Goal: Information Seeking & Learning: Learn about a topic

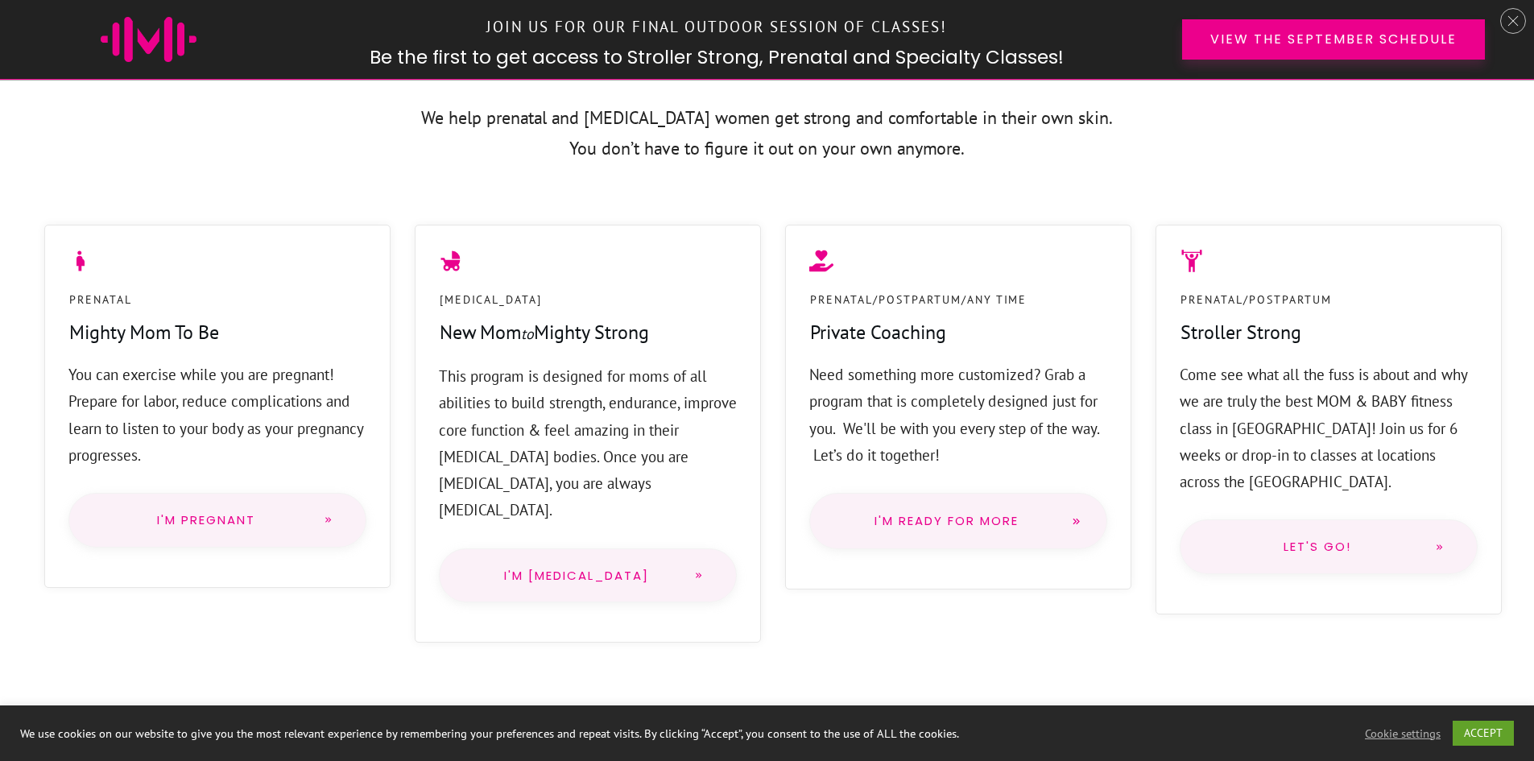
scroll to position [805, 0]
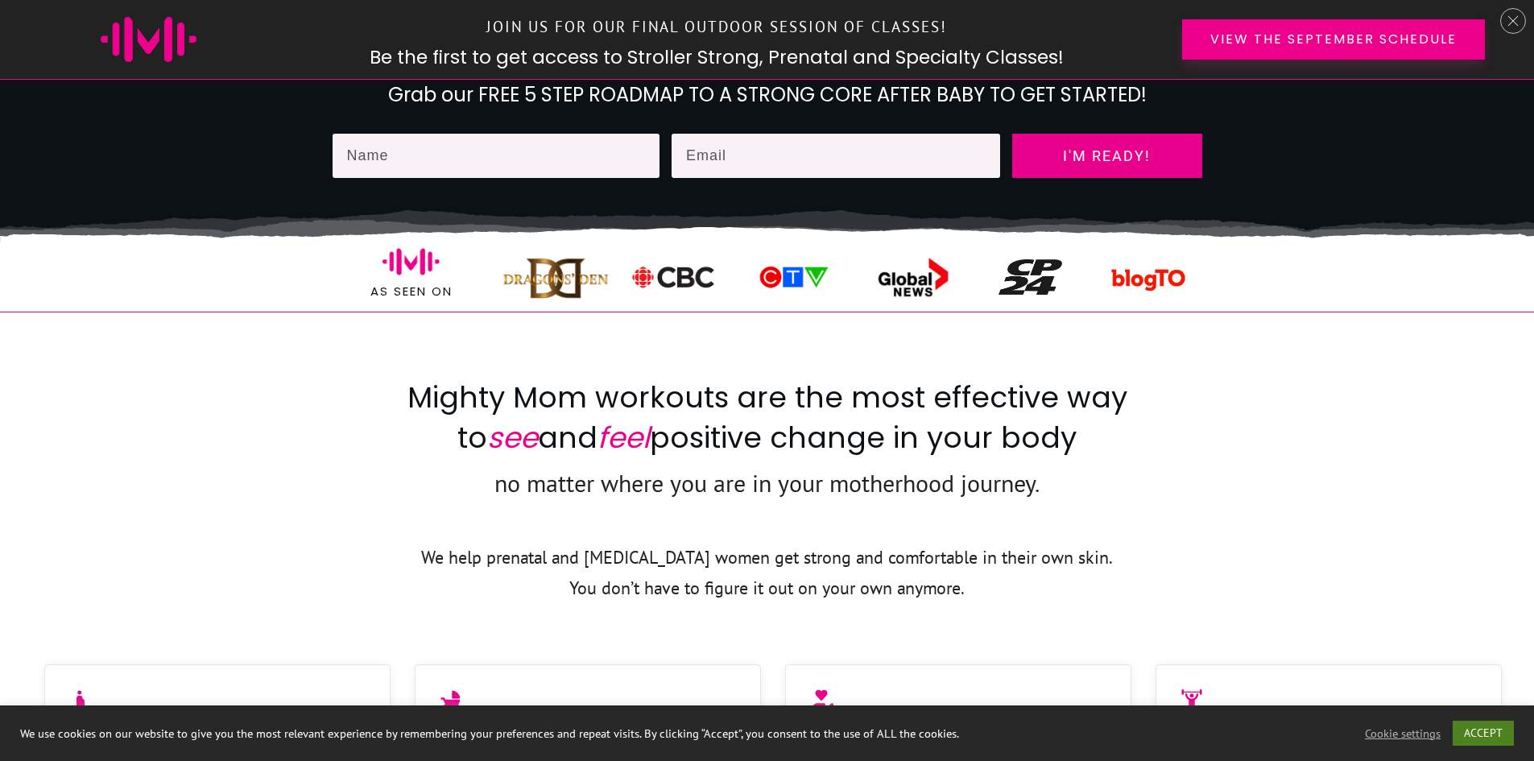
click at [1474, 739] on link "ACCEPT" at bounding box center [1483, 733] width 61 height 25
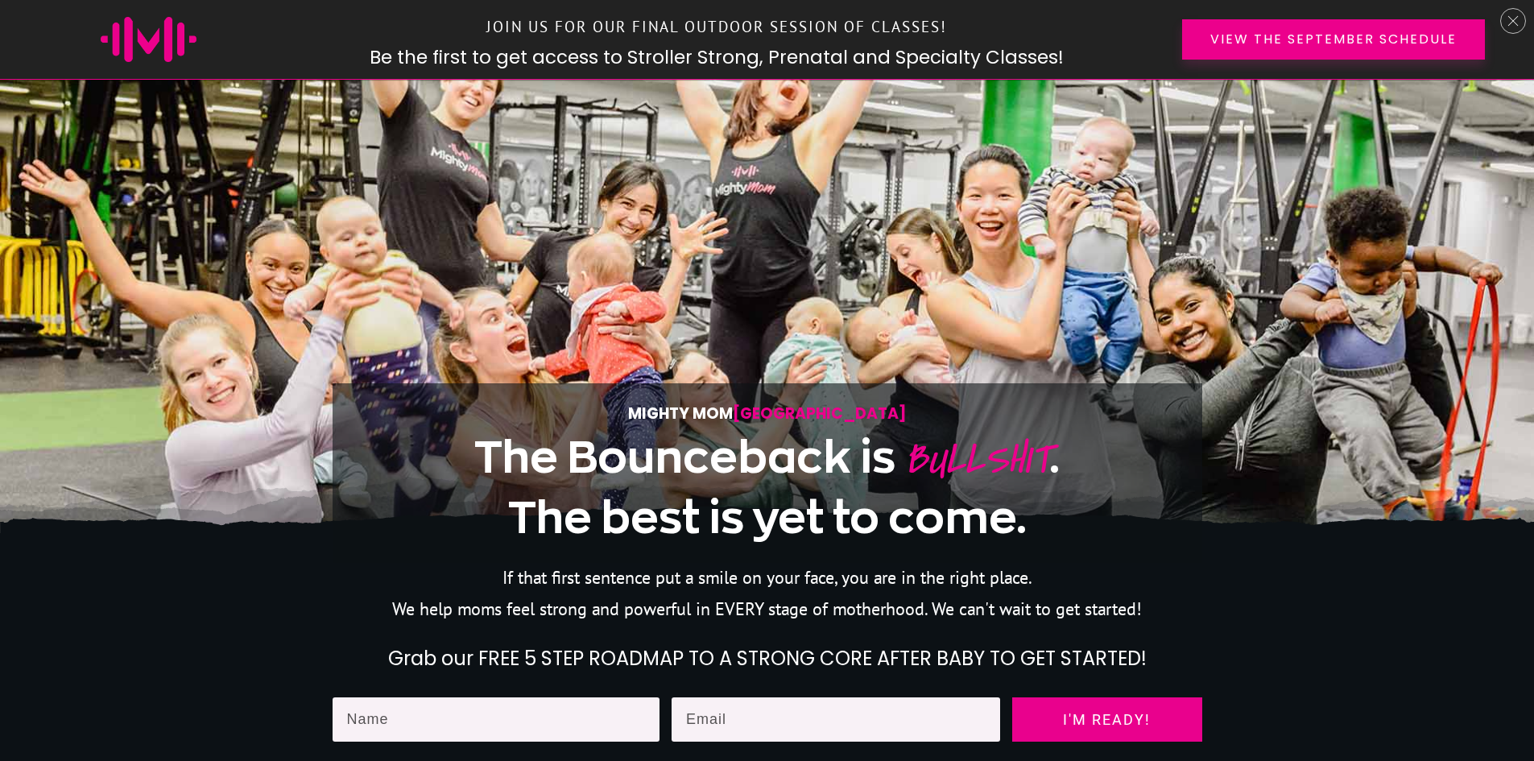
scroll to position [322, 0]
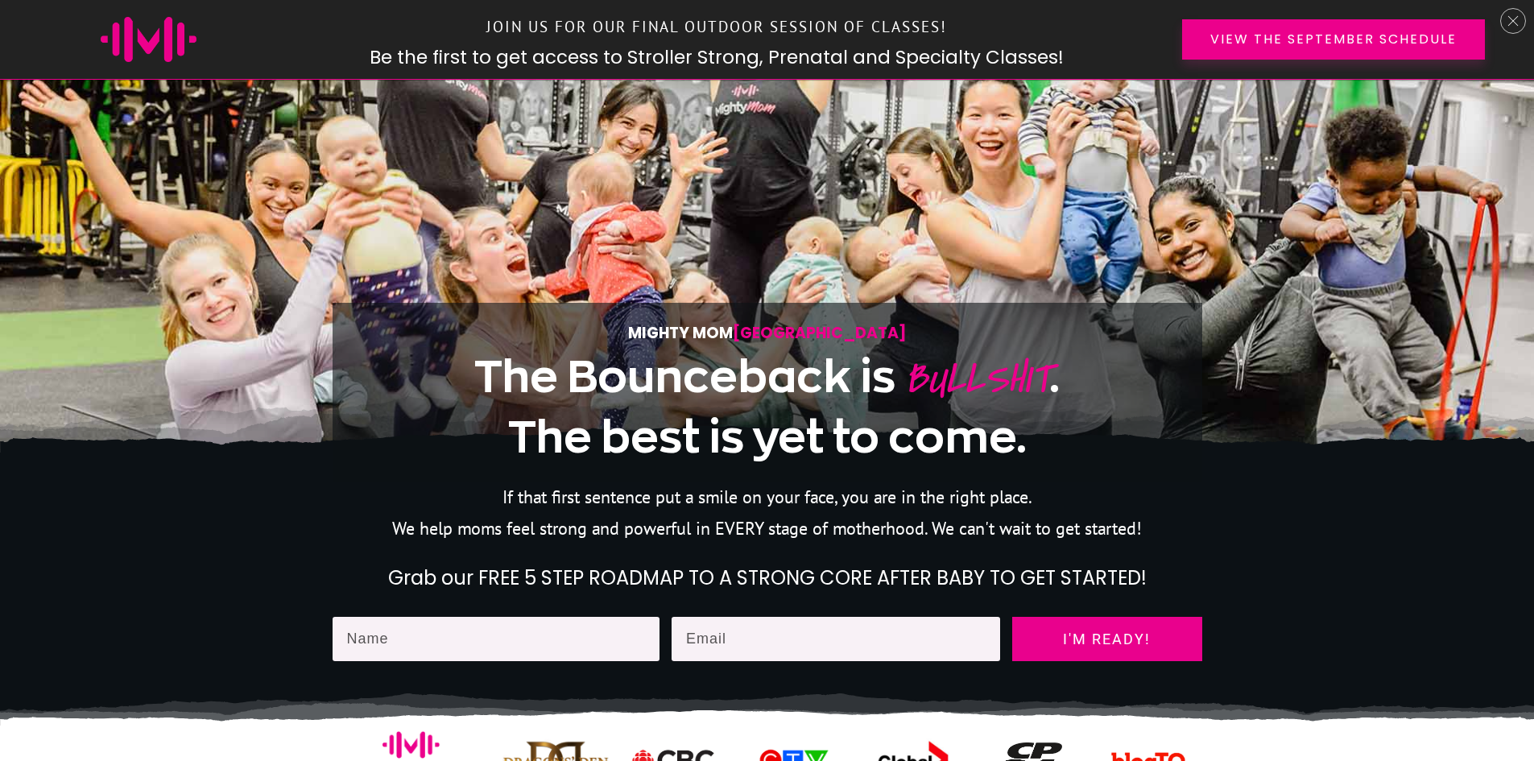
click at [519, 429] on span "The best is yet to come." at bounding box center [767, 436] width 519 height 48
click at [1008, 441] on span "The best is yet to come." at bounding box center [767, 436] width 519 height 48
click at [1138, 577] on h2 "Grab our FREE 5 STEP ROADMAP TO A STRONG CORE AFTER BABY TO GET STARTED!" at bounding box center [767, 578] width 868 height 27
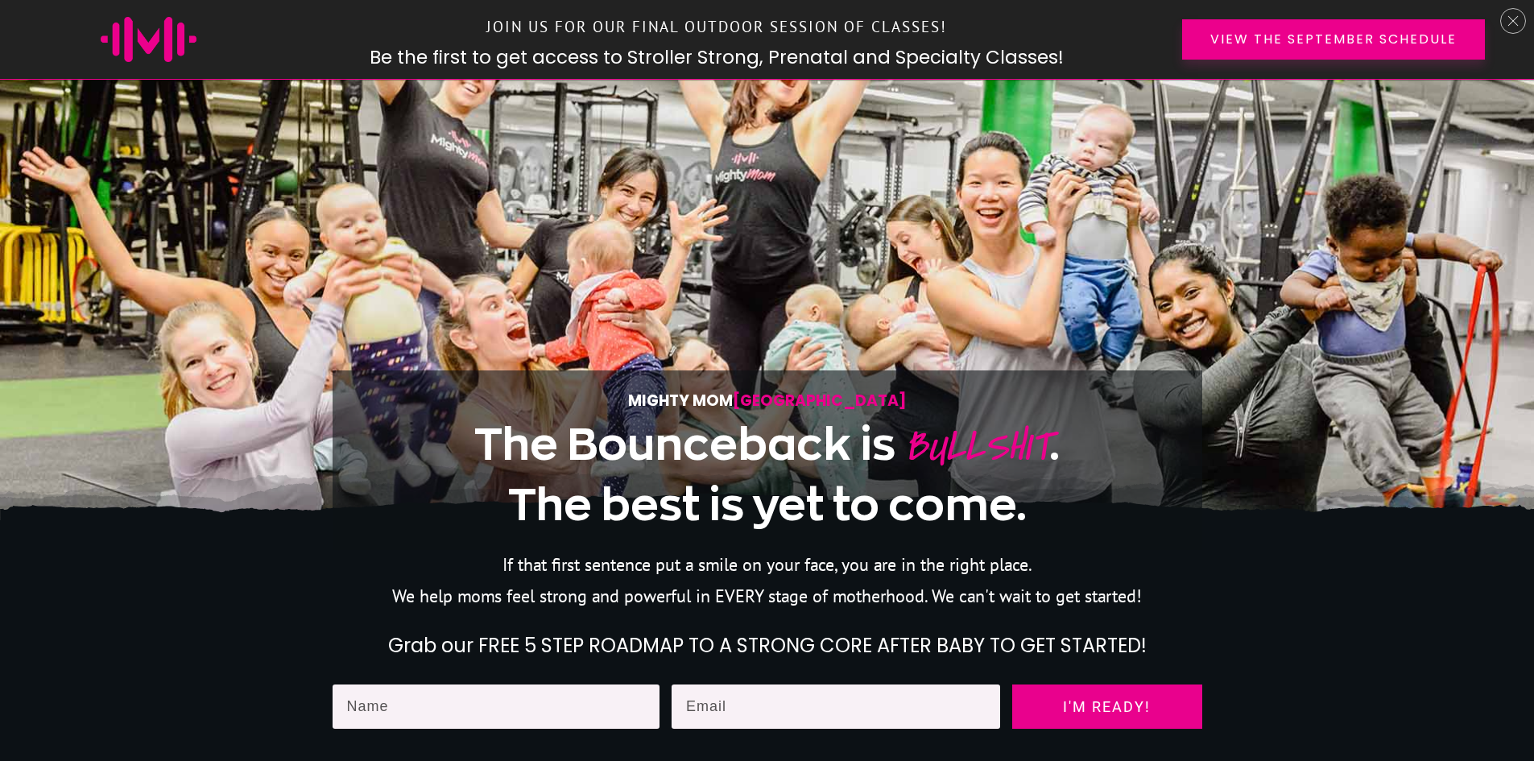
scroll to position [0, 0]
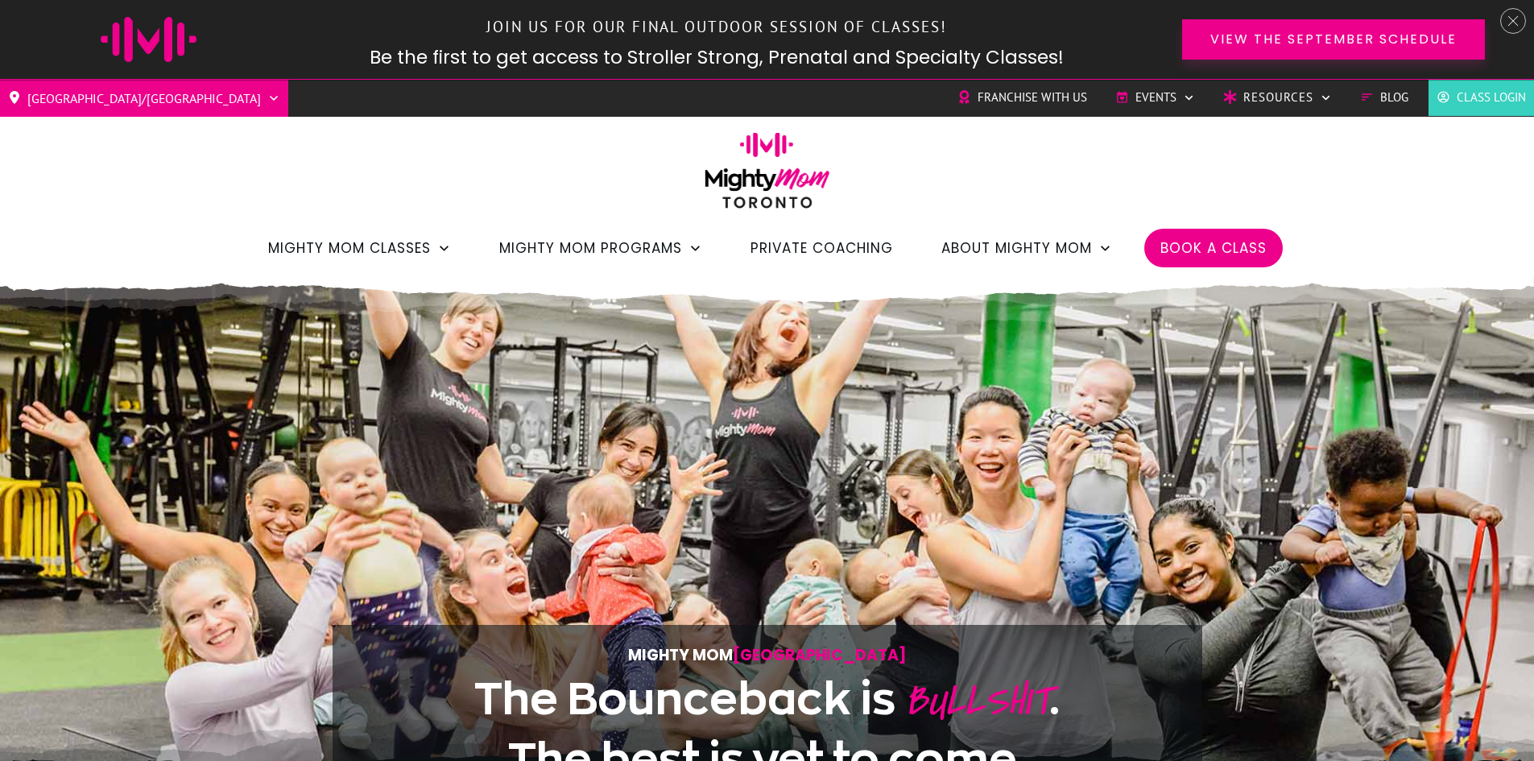
click at [1393, 94] on span "Blog" at bounding box center [1394, 97] width 28 height 24
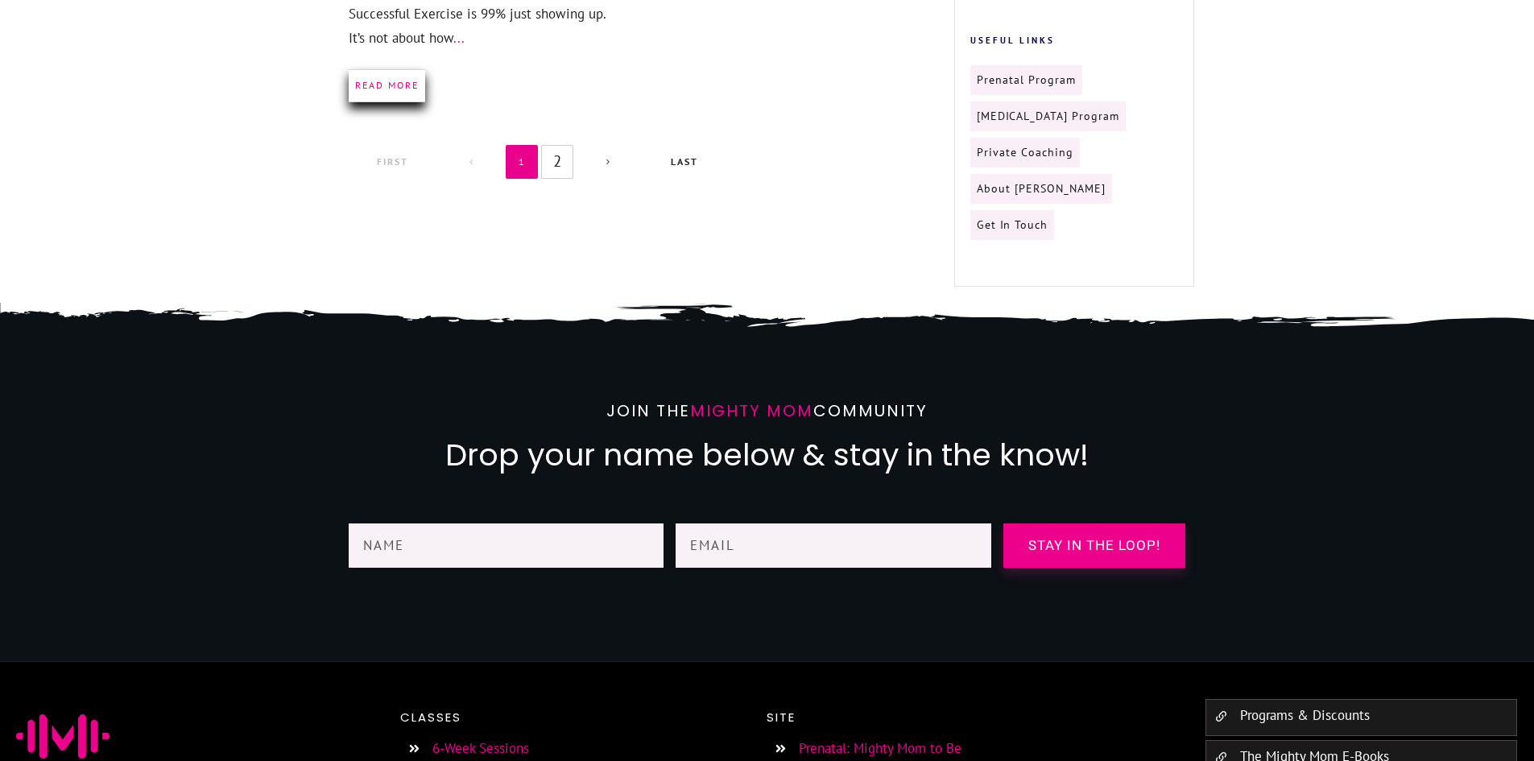
scroll to position [2030, 0]
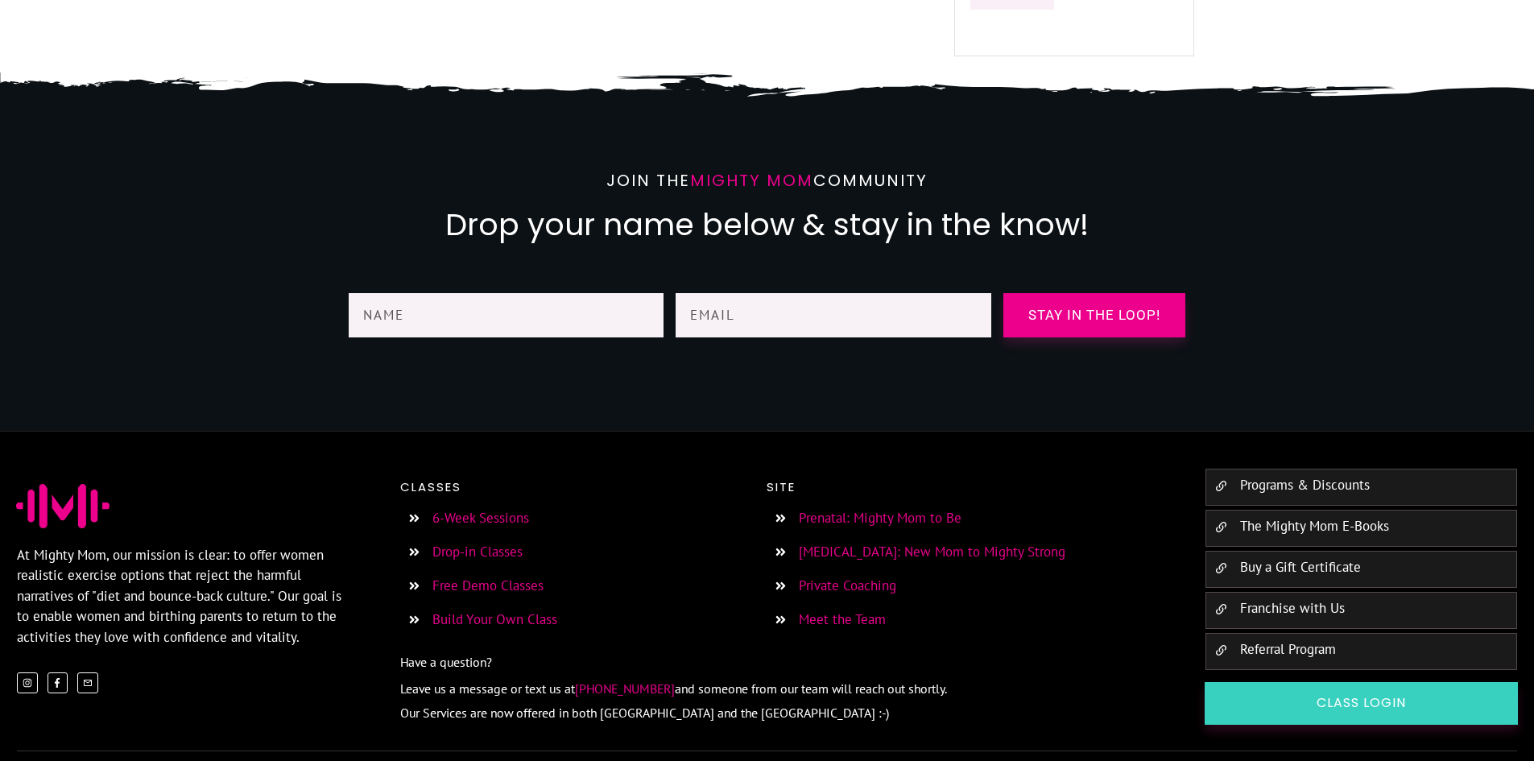
click at [836, 610] on link "Meet the Team" at bounding box center [842, 619] width 87 height 18
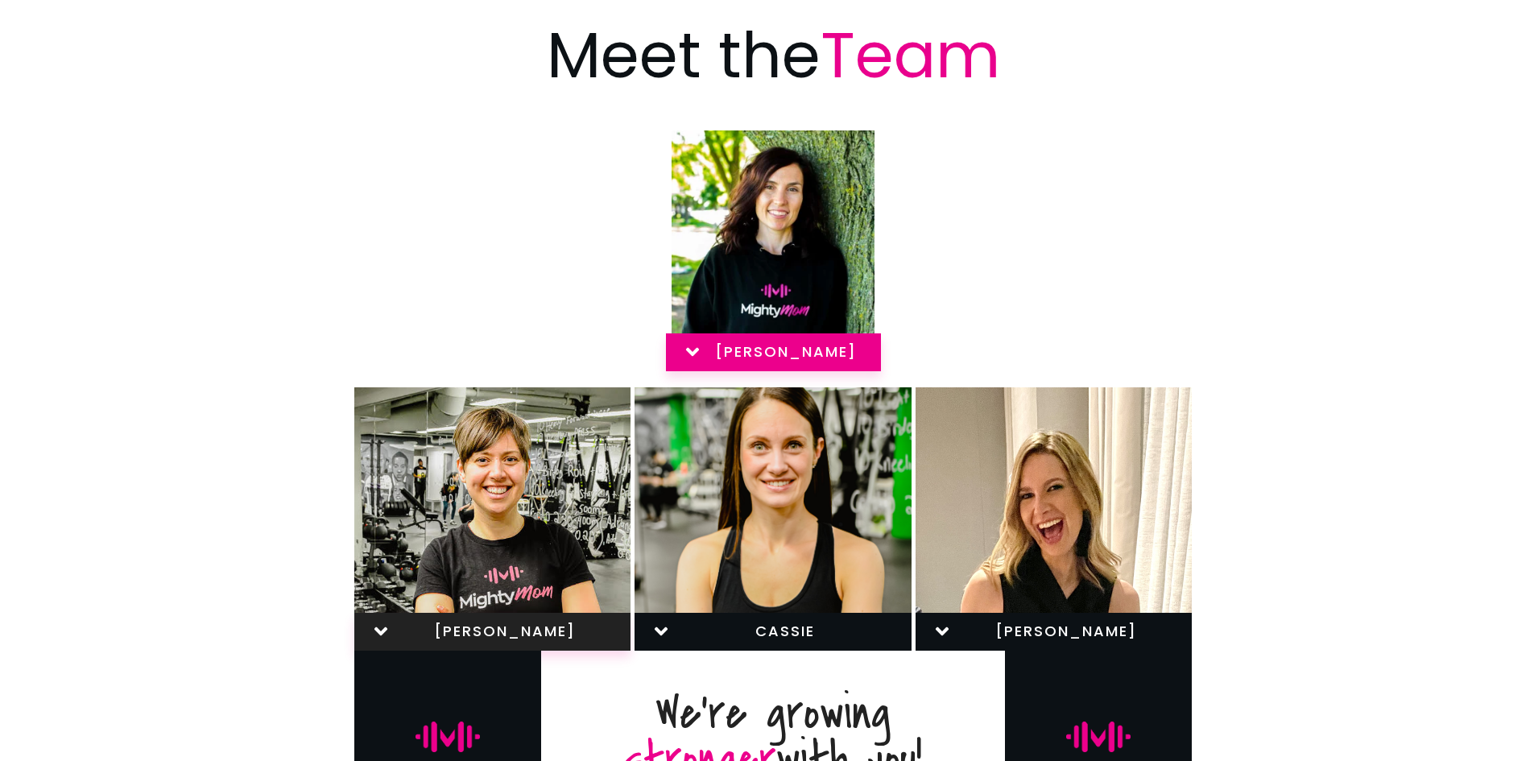
scroll to position [242, 0]
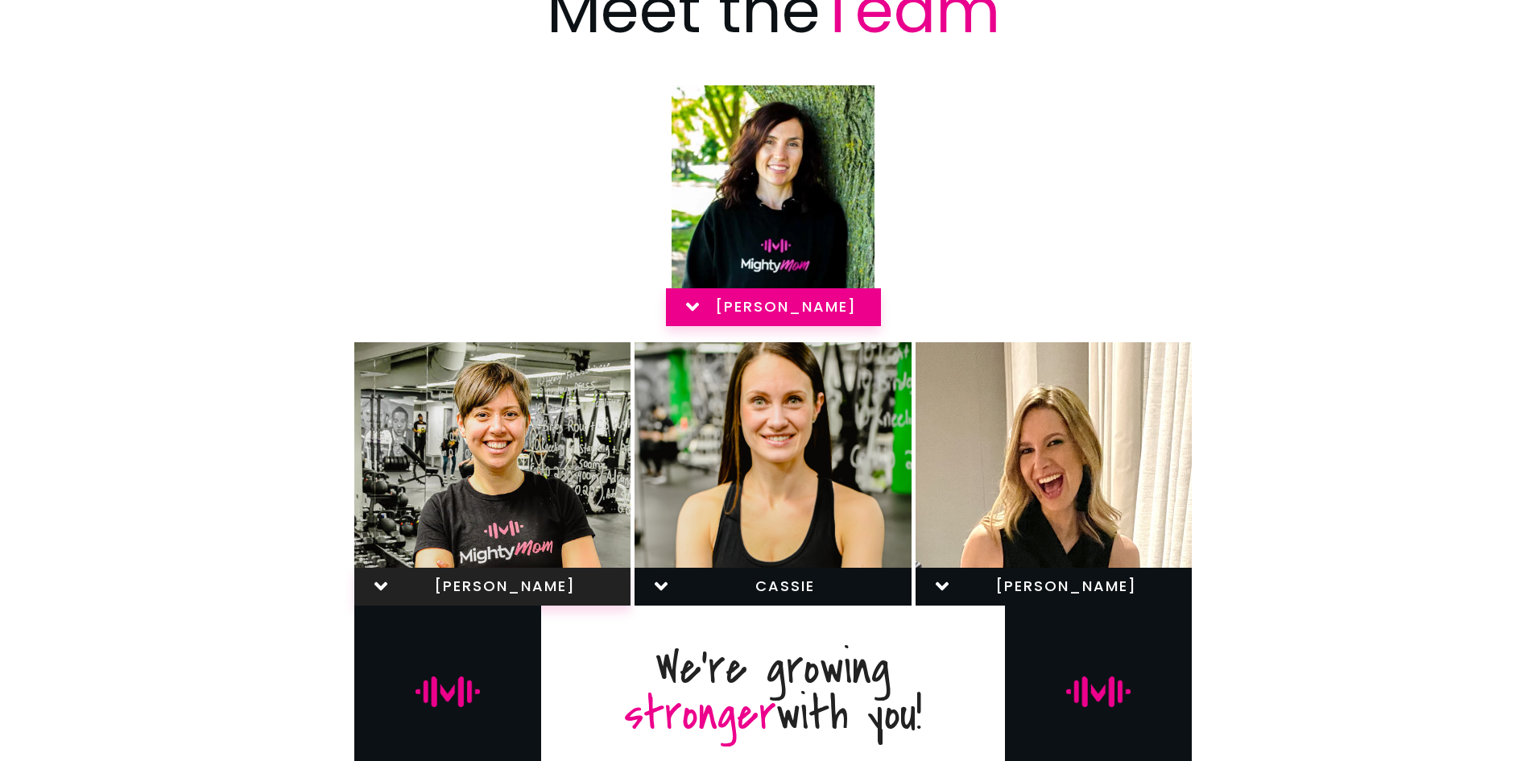
click at [692, 317] on icon at bounding box center [692, 306] width 21 height 21
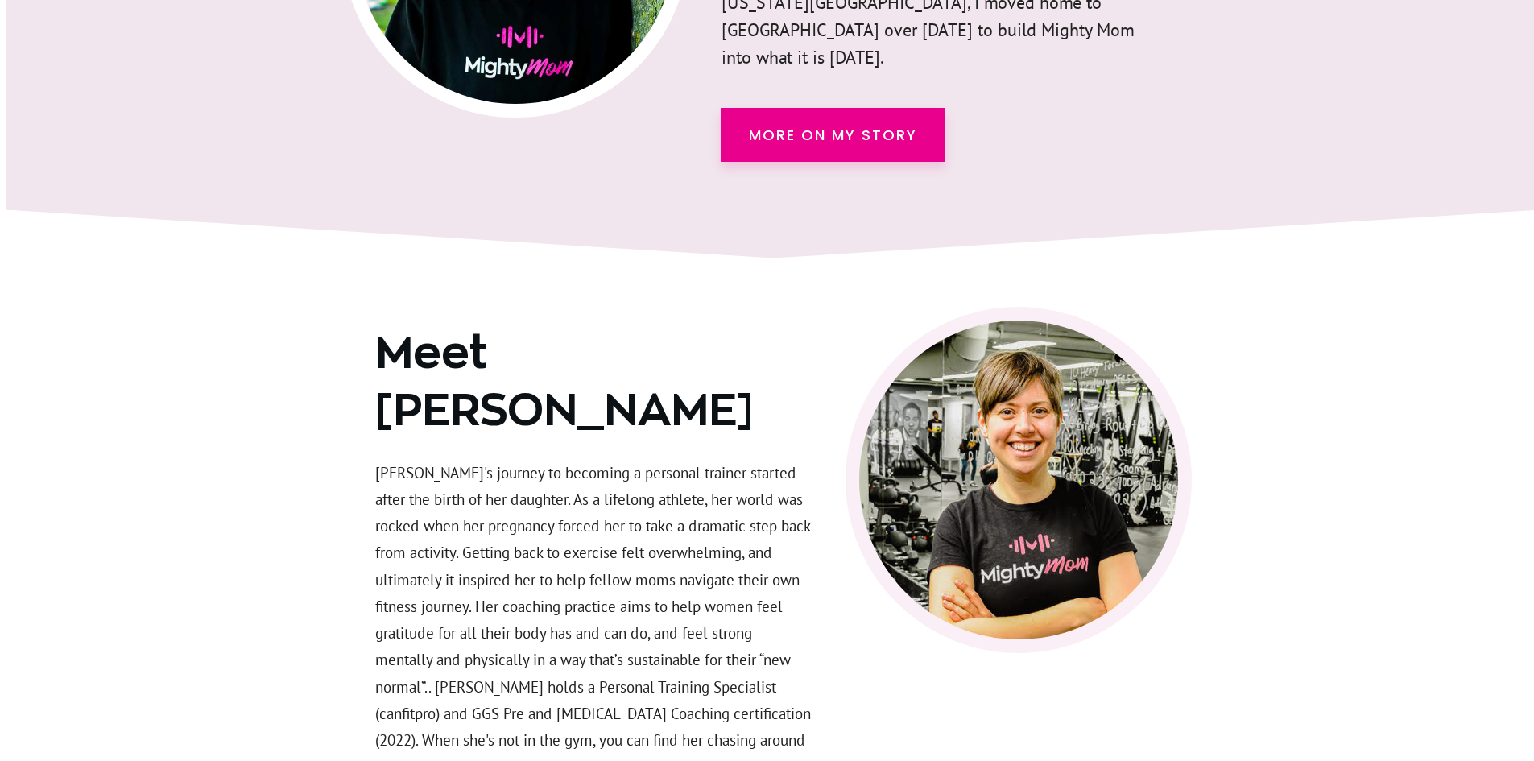
scroll to position [2395, 0]
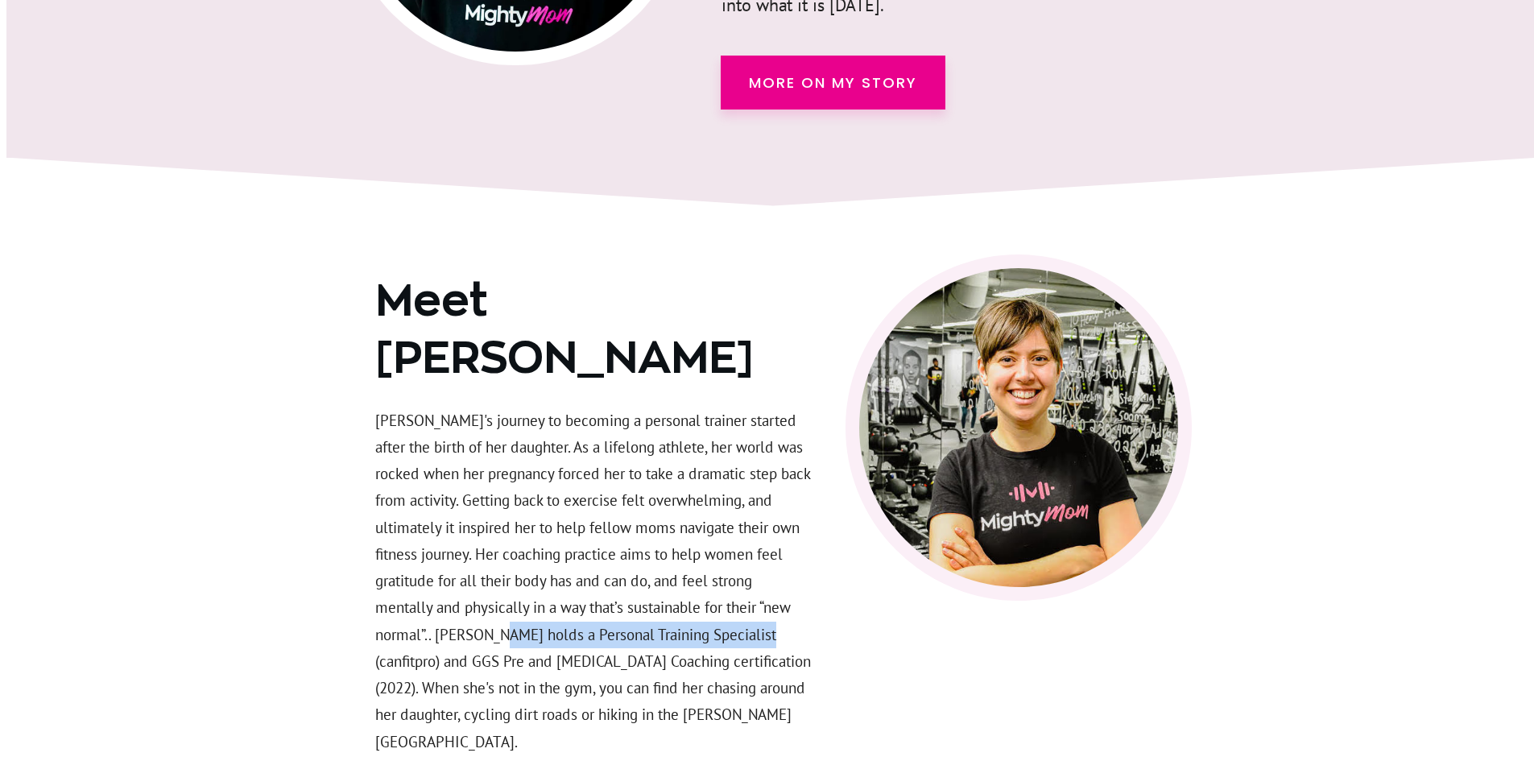
drag, startPoint x: 465, startPoint y: 497, endPoint x: 717, endPoint y: 502, distance: 252.1
click at [717, 502] on p "[PERSON_NAME]'s journey to becoming a personal trainer started after the birth …" at bounding box center [593, 591] width 437 height 367
copy p "Personal Training Specialist (canfitpro)"
click at [730, 535] on p "[PERSON_NAME]'s journey to becoming a personal trainer started after the birth …" at bounding box center [593, 591] width 437 height 367
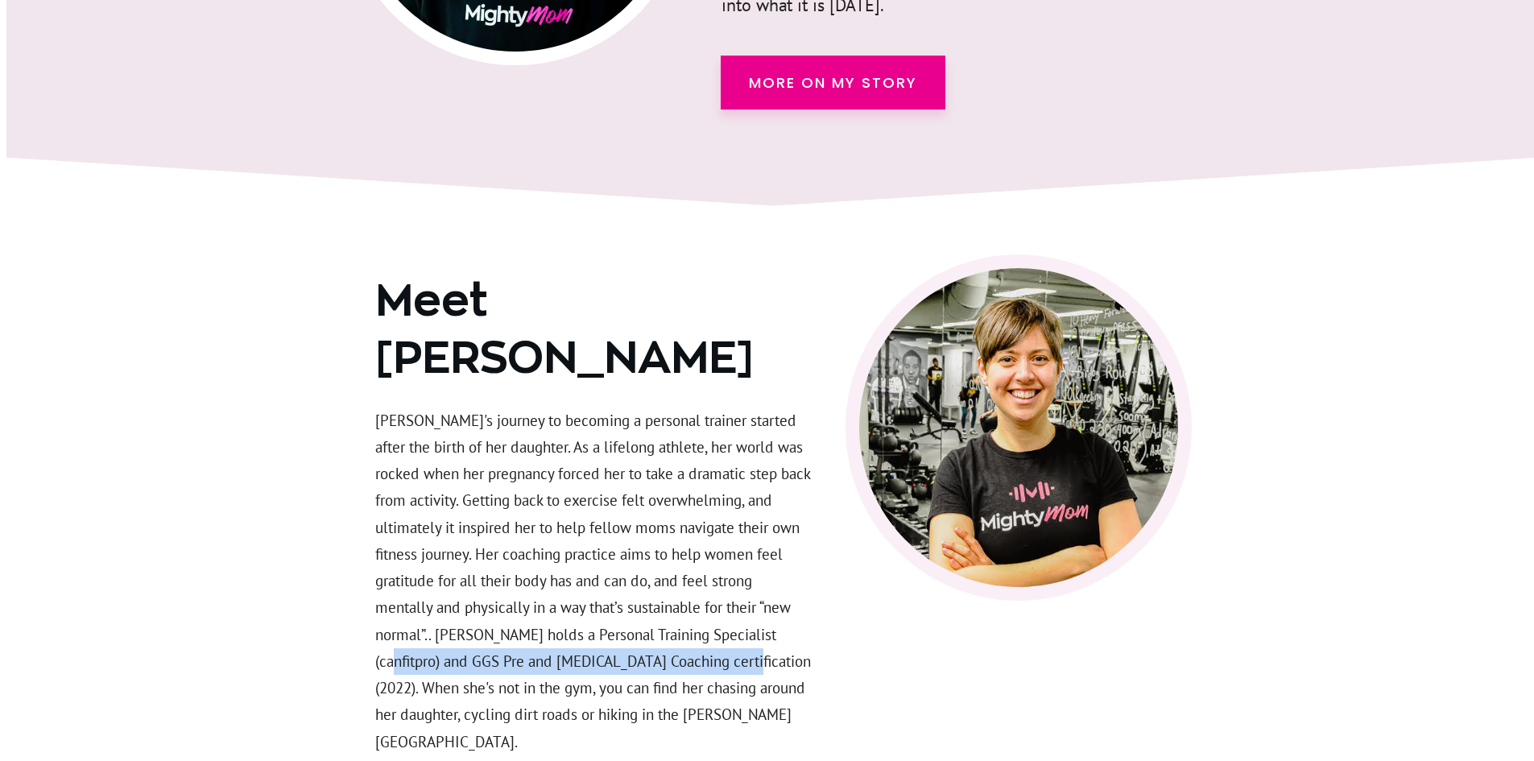
drag, startPoint x: 747, startPoint y: 501, endPoint x: 660, endPoint y: 538, distance: 95.3
click at [660, 538] on p "[PERSON_NAME]'s journey to becoming a personal trainer started after the birth …" at bounding box center [593, 591] width 437 height 367
copy p "GGS Pre and Postnatal Coaching certification (2022)."
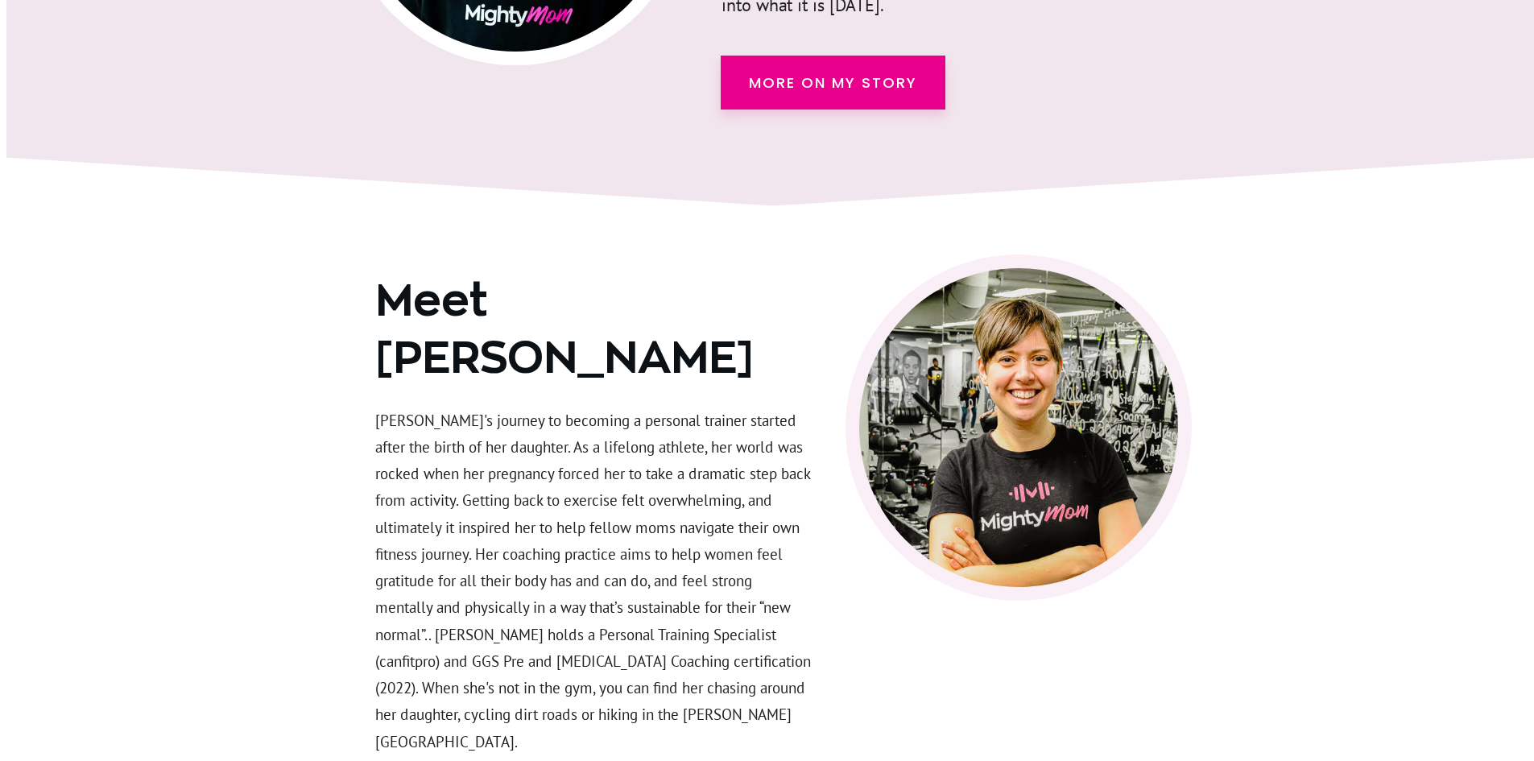
click at [745, 534] on p "Jessica's journey to becoming a personal trainer started after the birth of her…" at bounding box center [593, 591] width 437 height 367
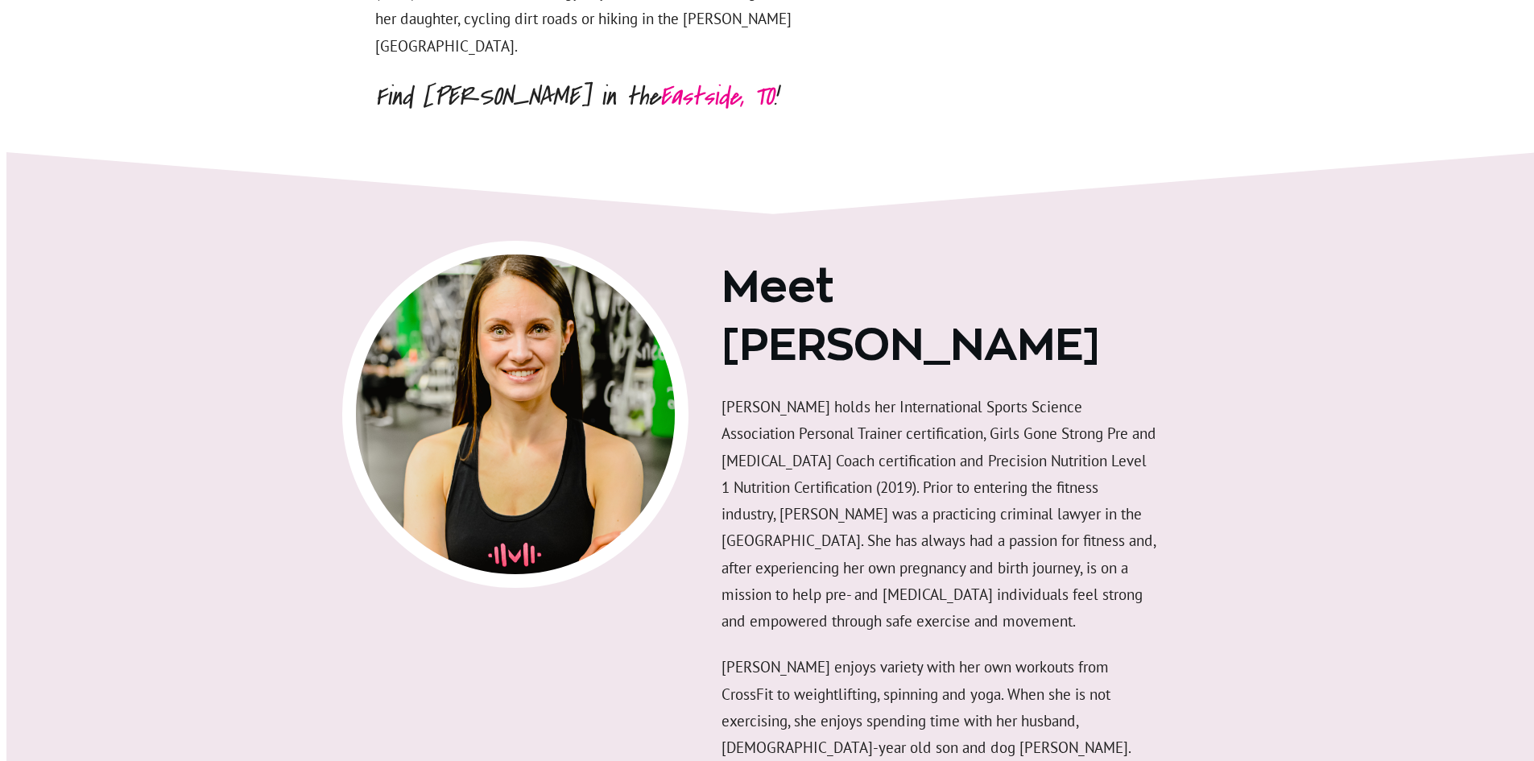
scroll to position [3120, 0]
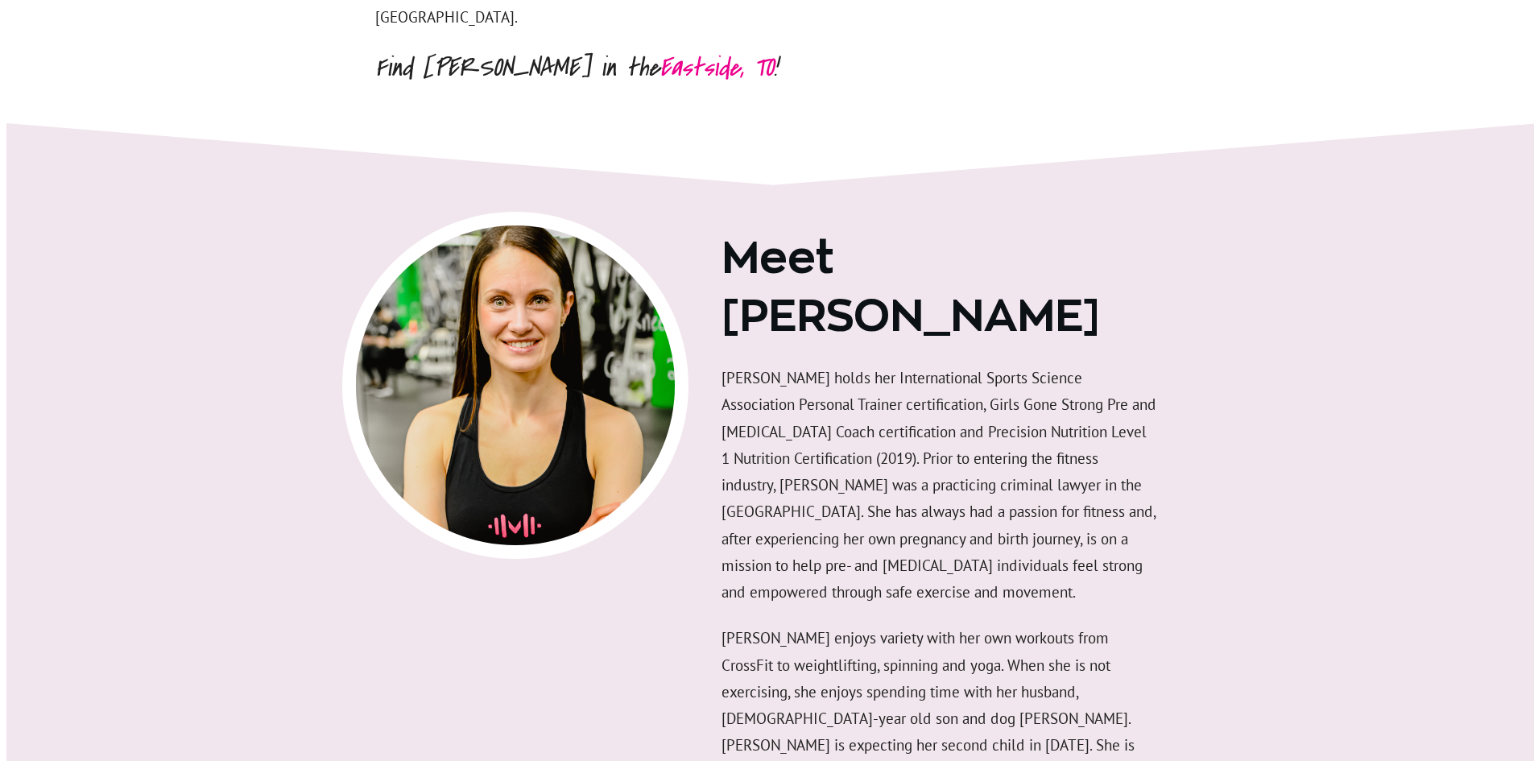
click at [1031, 366] on p "Cassie holds her International Sports Science Association Personal Trainer cert…" at bounding box center [940, 495] width 437 height 260
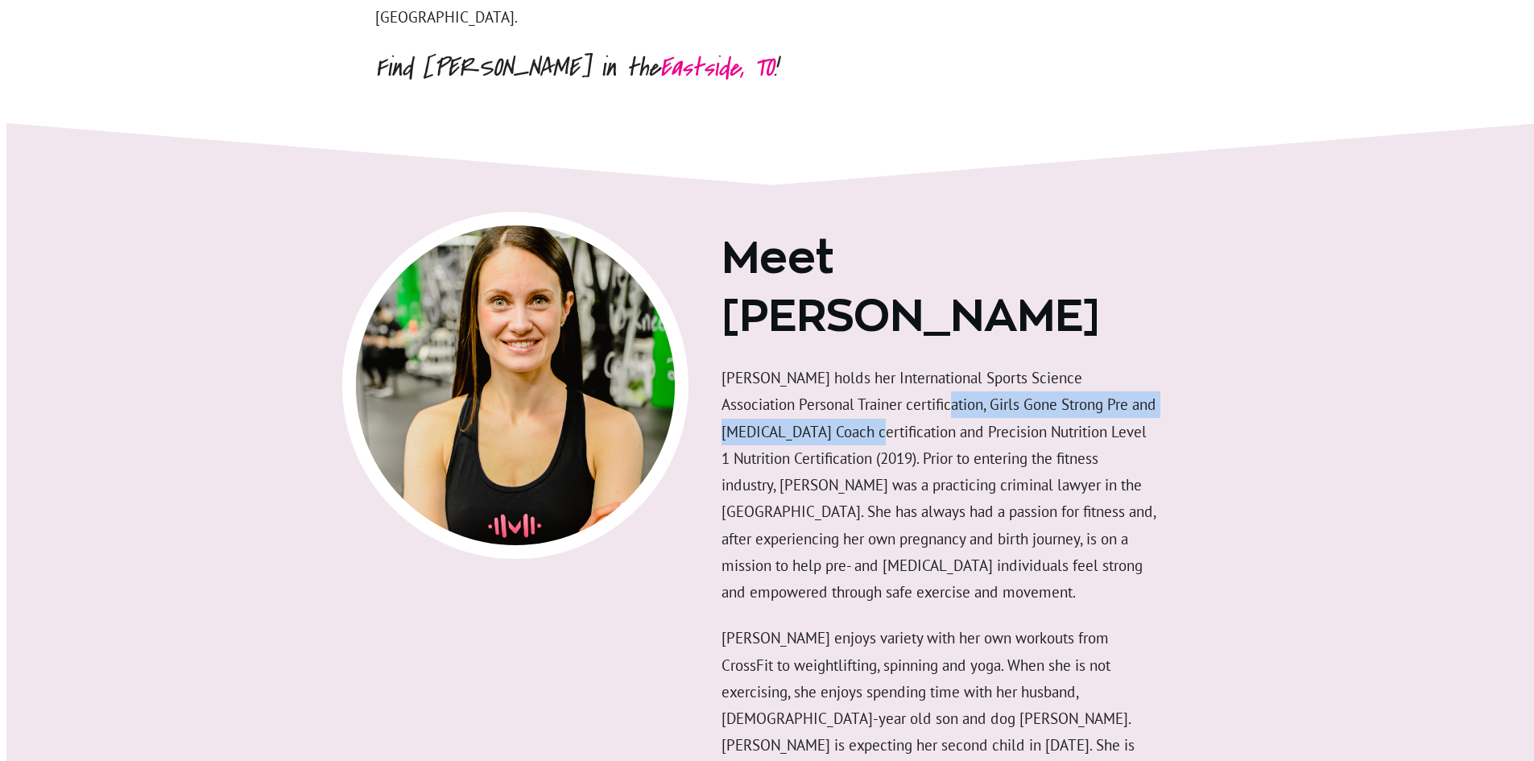
drag, startPoint x: 848, startPoint y: 183, endPoint x: 795, endPoint y: 210, distance: 59.8
click at [795, 365] on p "Cassie holds her International Sports Science Association Personal Trainer cert…" at bounding box center [940, 495] width 437 height 260
copy p "Girls Gone Strong Pre and Postnatal Coach certification"
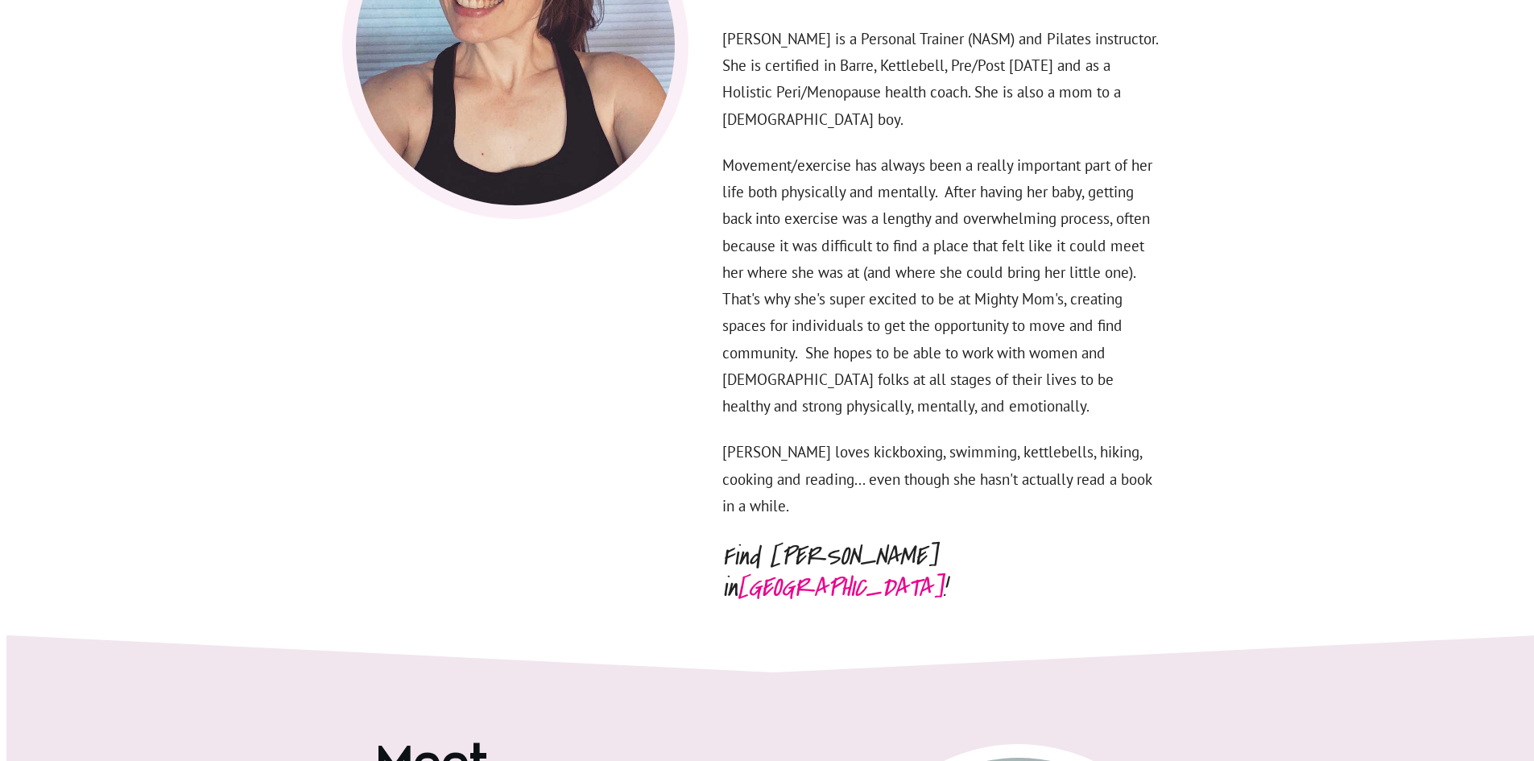
scroll to position [5973, 0]
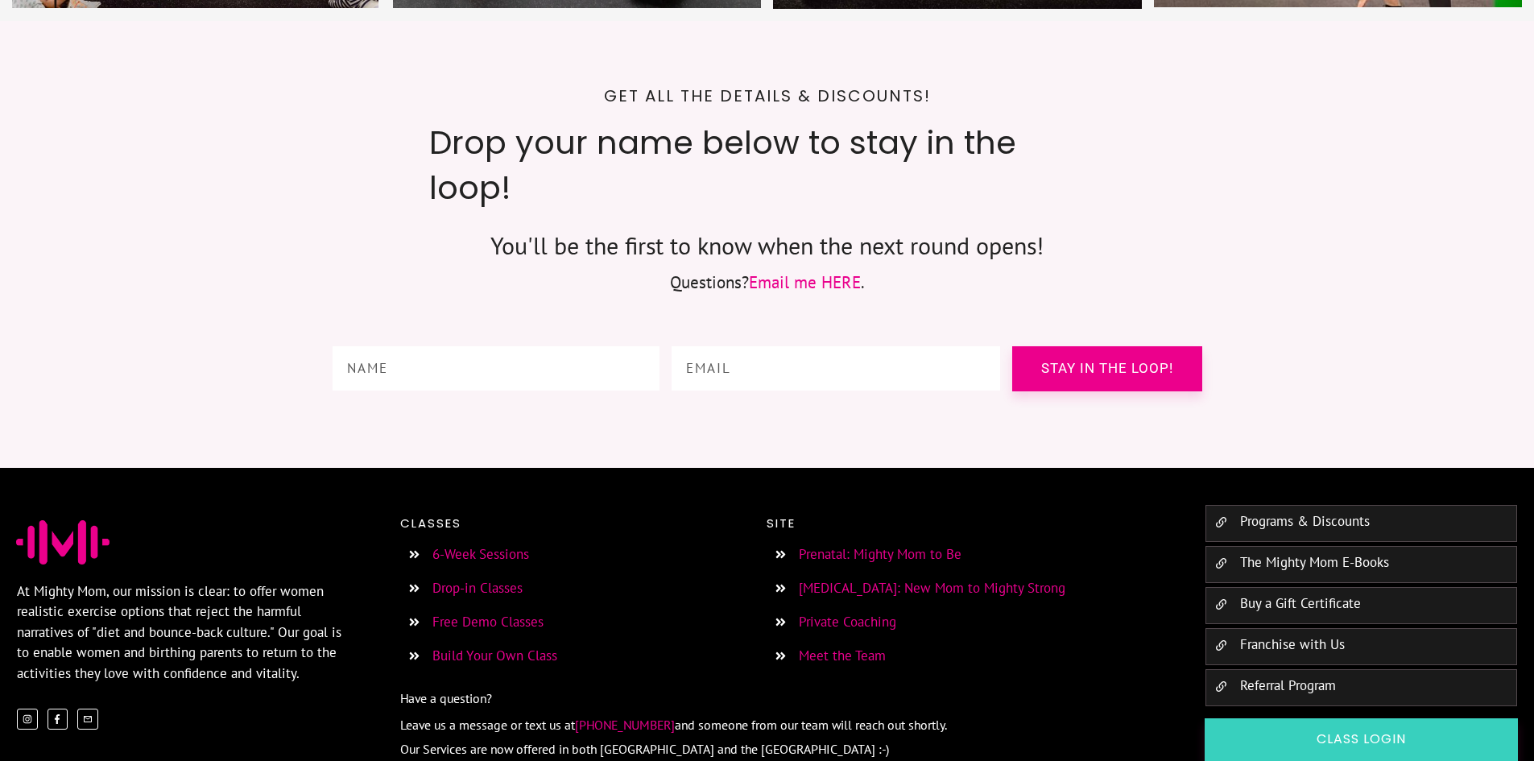
scroll to position [2755, 0]
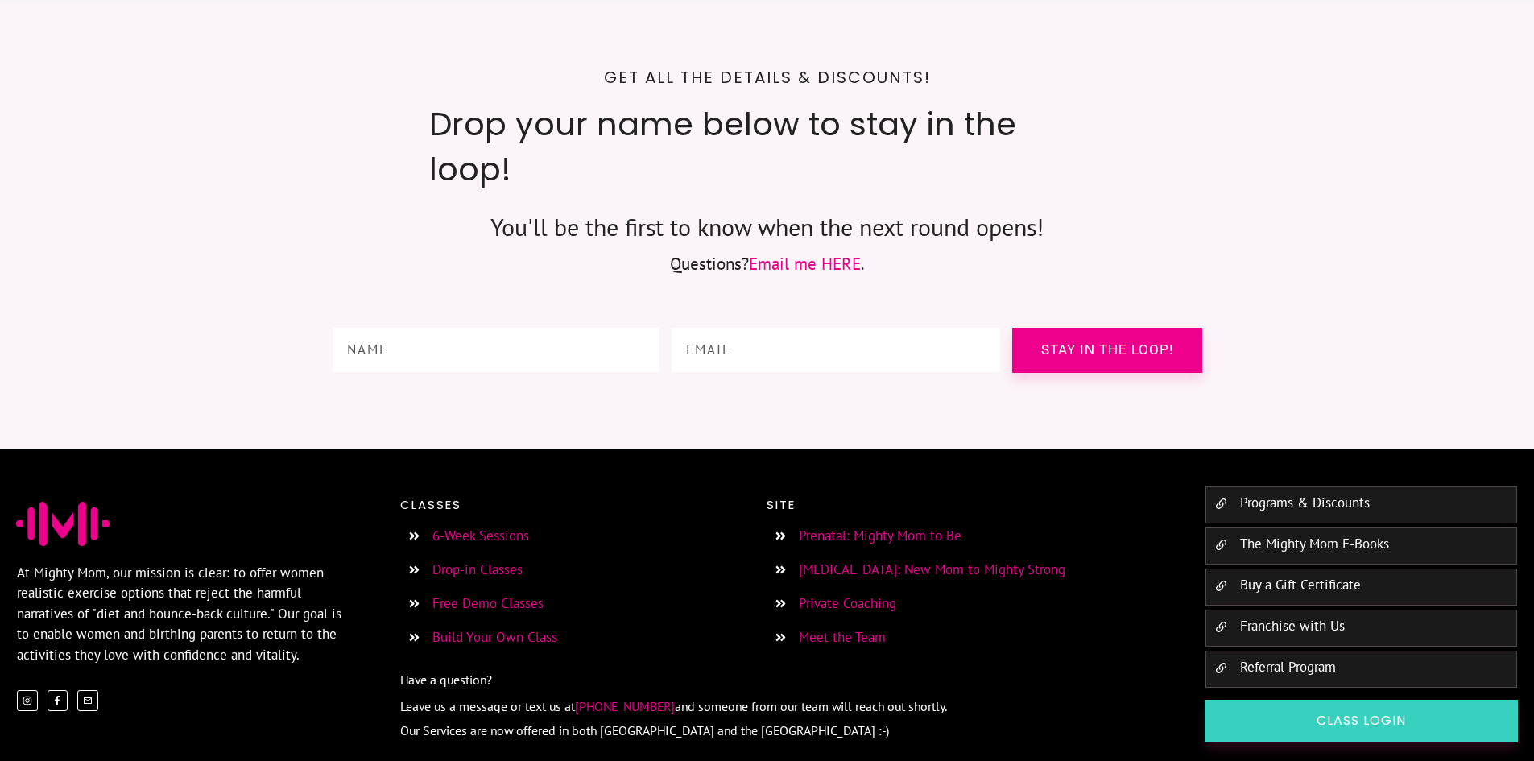
click at [1309, 617] on link "Franchise with Us" at bounding box center [1292, 626] width 105 height 18
